Goal: Book appointment/travel/reservation

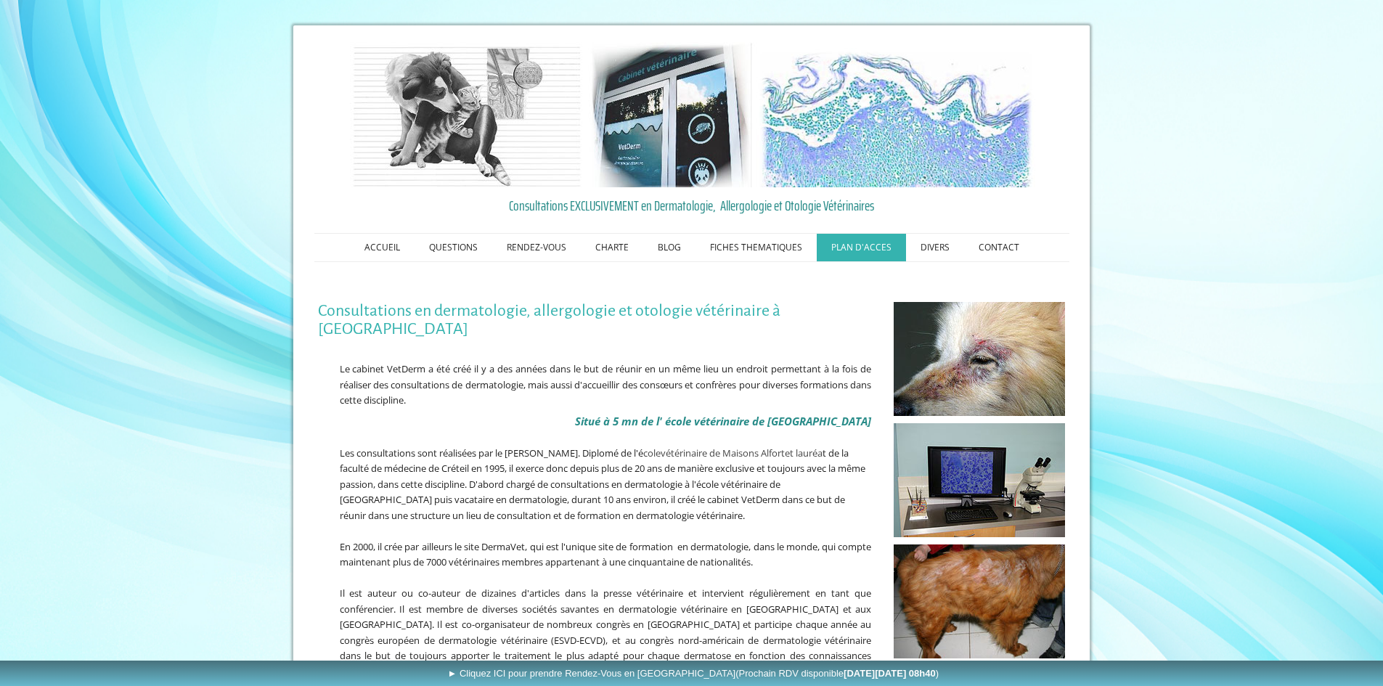
click at [856, 250] on link "PLAN D'ACCES" at bounding box center [861, 248] width 89 height 28
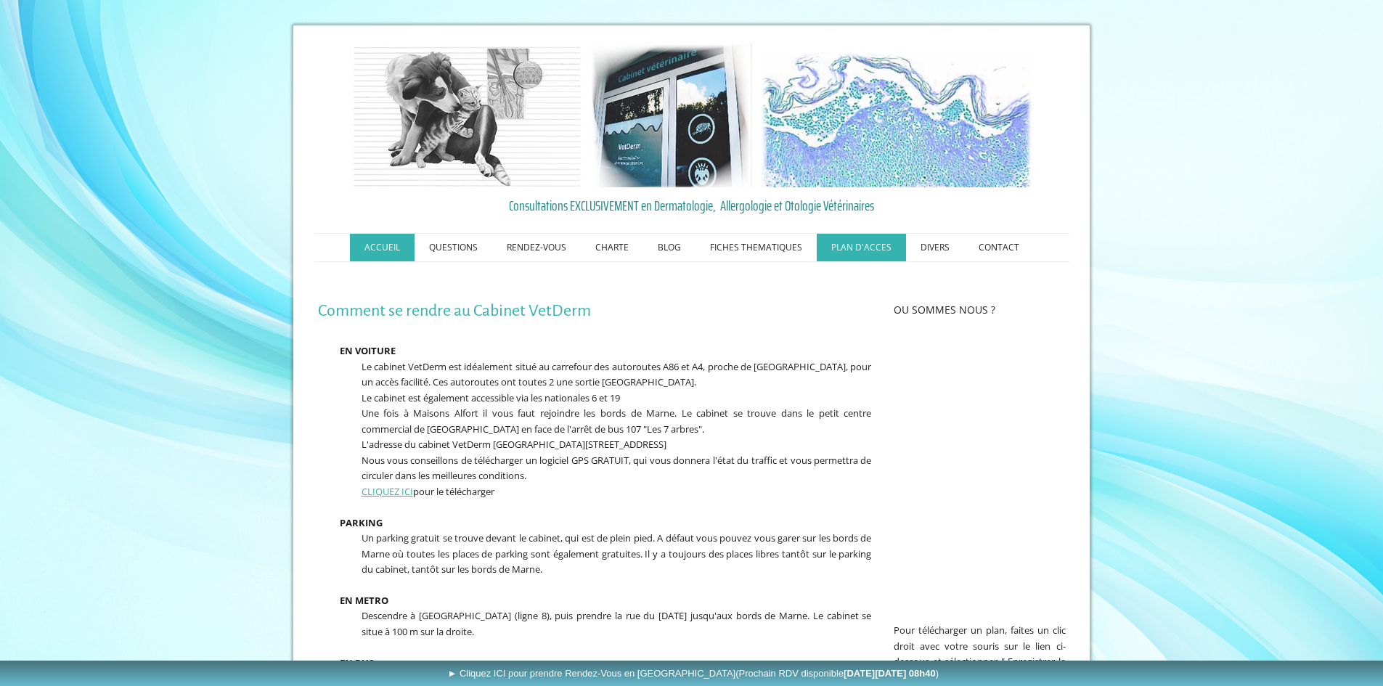
click at [395, 244] on link "ACCUEIL" at bounding box center [382, 248] width 65 height 28
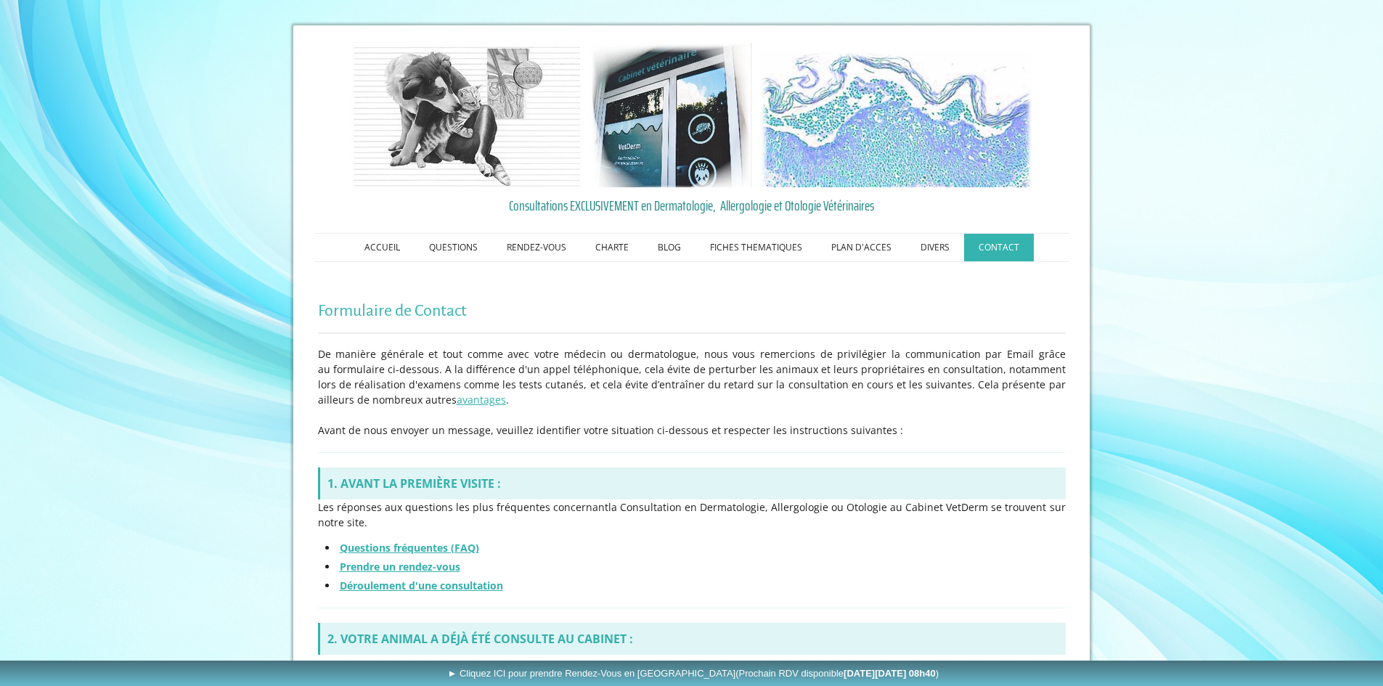
click at [783, 315] on h1 "Formulaire de Contact" at bounding box center [692, 311] width 748 height 18
click at [755, 208] on span "Consultations EXCLUSIVEMENT en Dermatologie, Allergologie et Otologie Vétérinai…" at bounding box center [692, 206] width 748 height 22
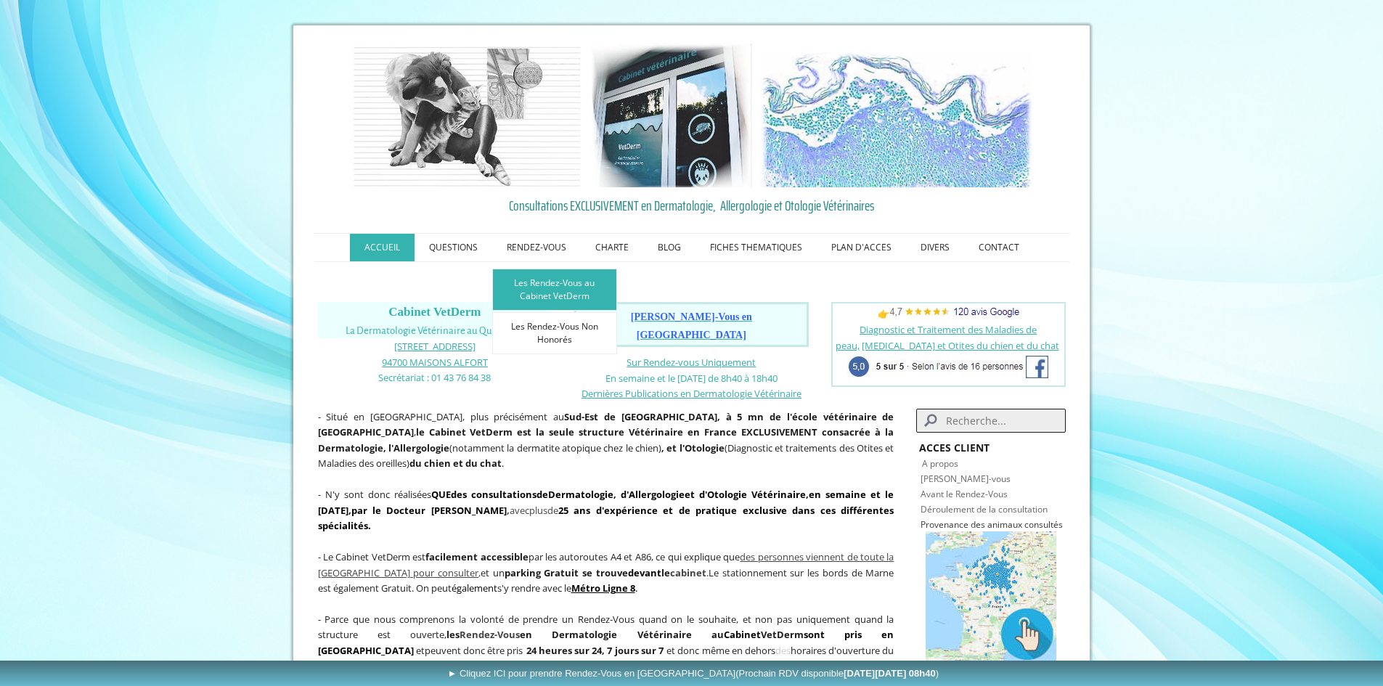
click at [563, 285] on link "Les Rendez-Vous au Cabinet VetDerm" at bounding box center [554, 290] width 125 height 42
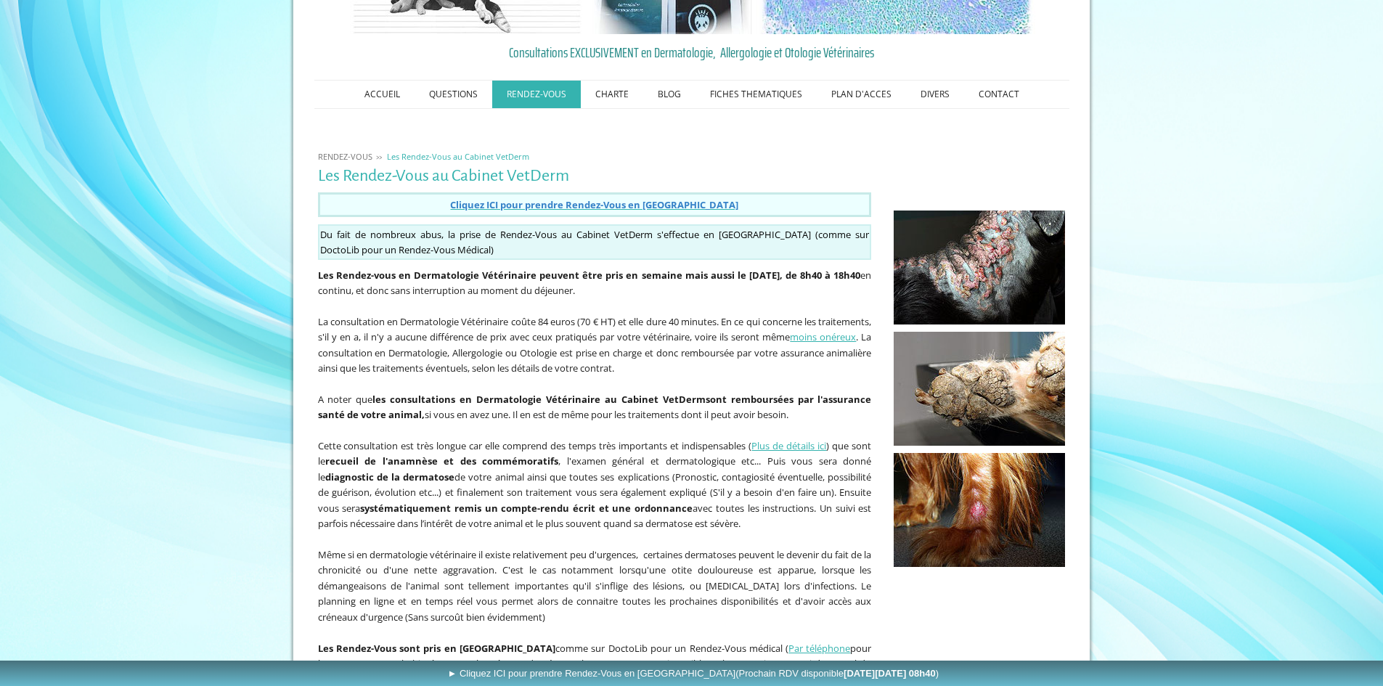
scroll to position [218, 0]
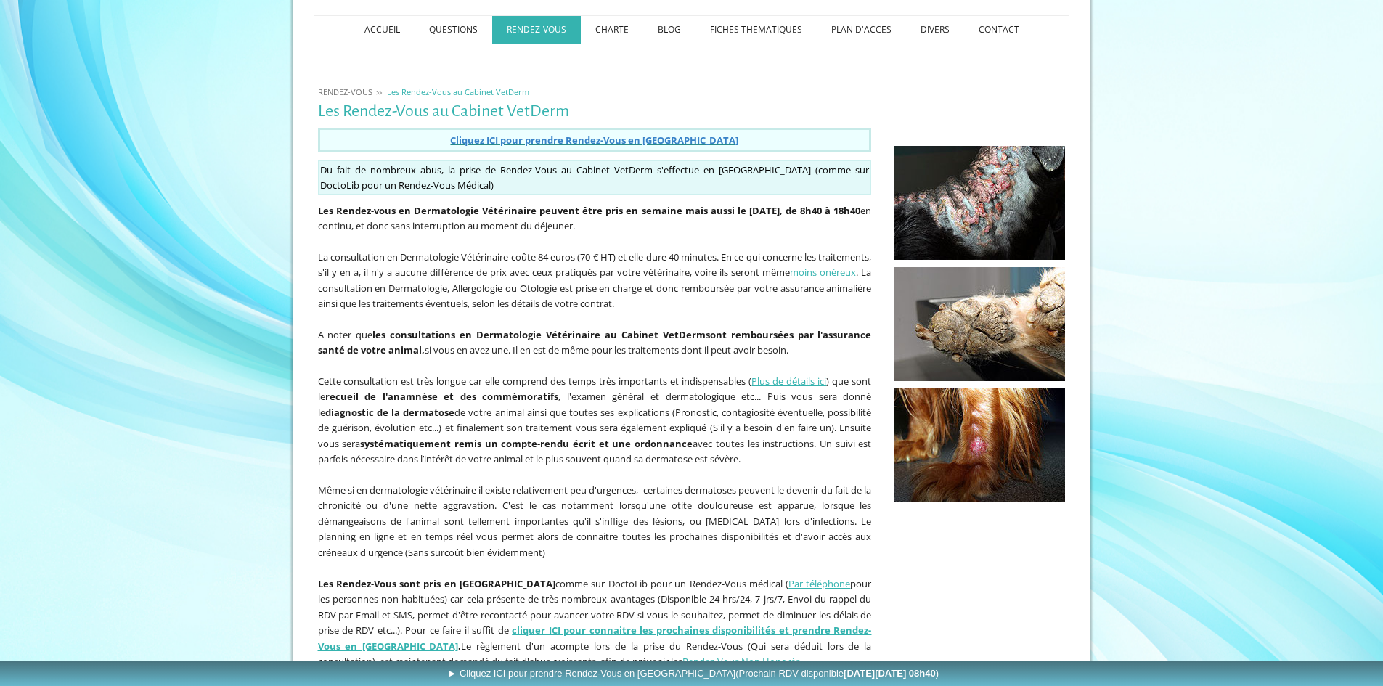
click at [597, 137] on span "Cliquez ICI pour prendre Rendez-Vous en Ligne" at bounding box center [594, 140] width 288 height 13
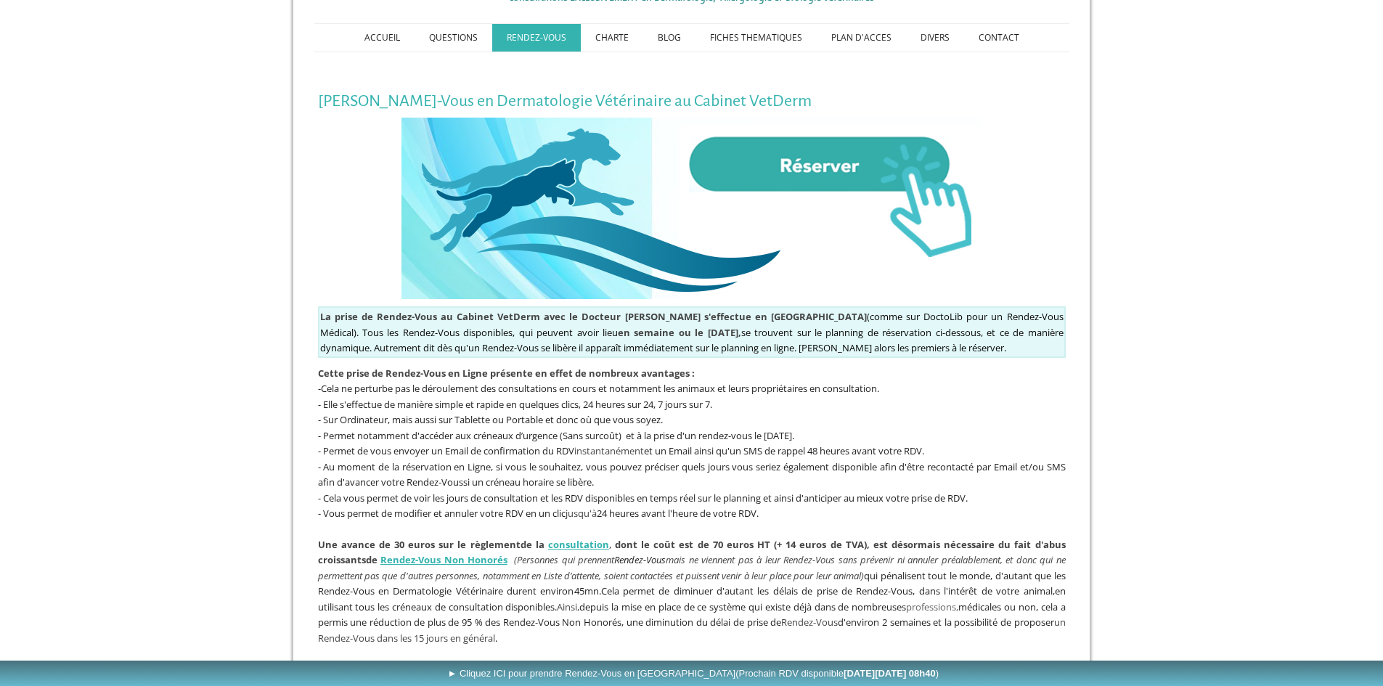
scroll to position [218, 0]
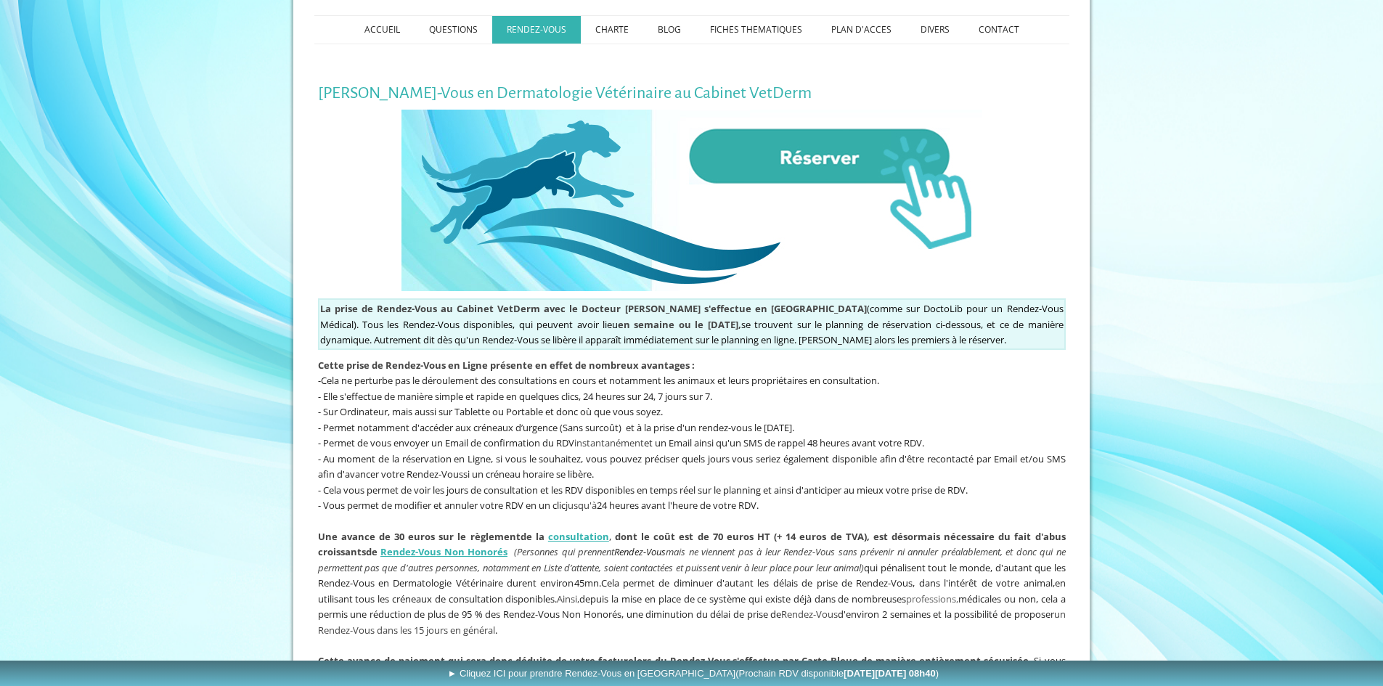
click at [832, 171] on img at bounding box center [691, 200] width 581 height 181
